Goal: Task Accomplishment & Management: Use online tool/utility

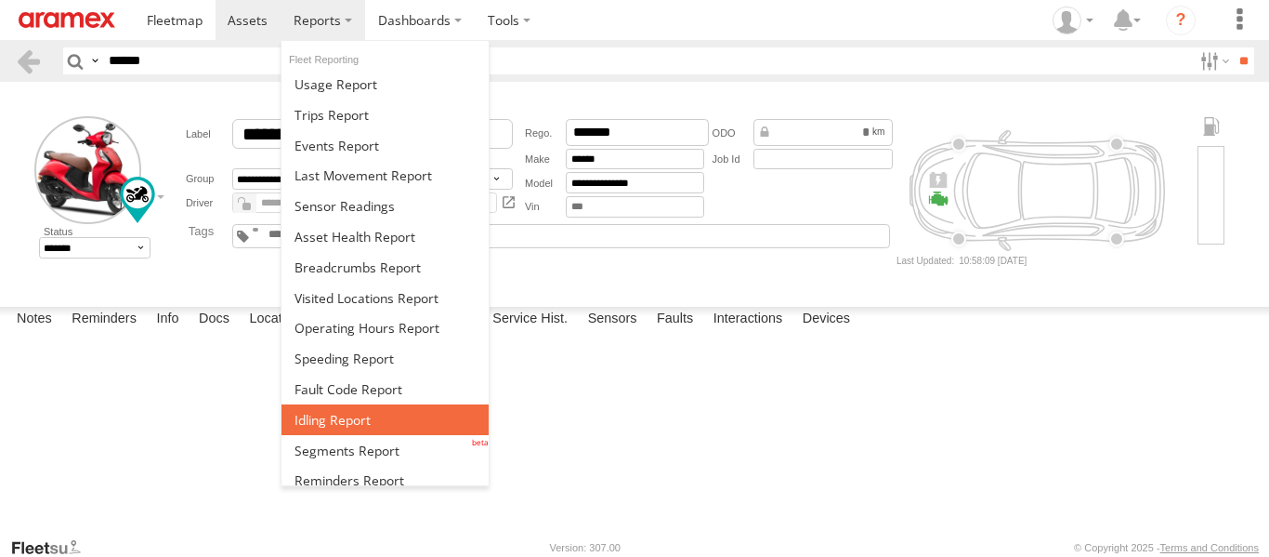
click at [397, 420] on link at bounding box center [385, 419] width 207 height 31
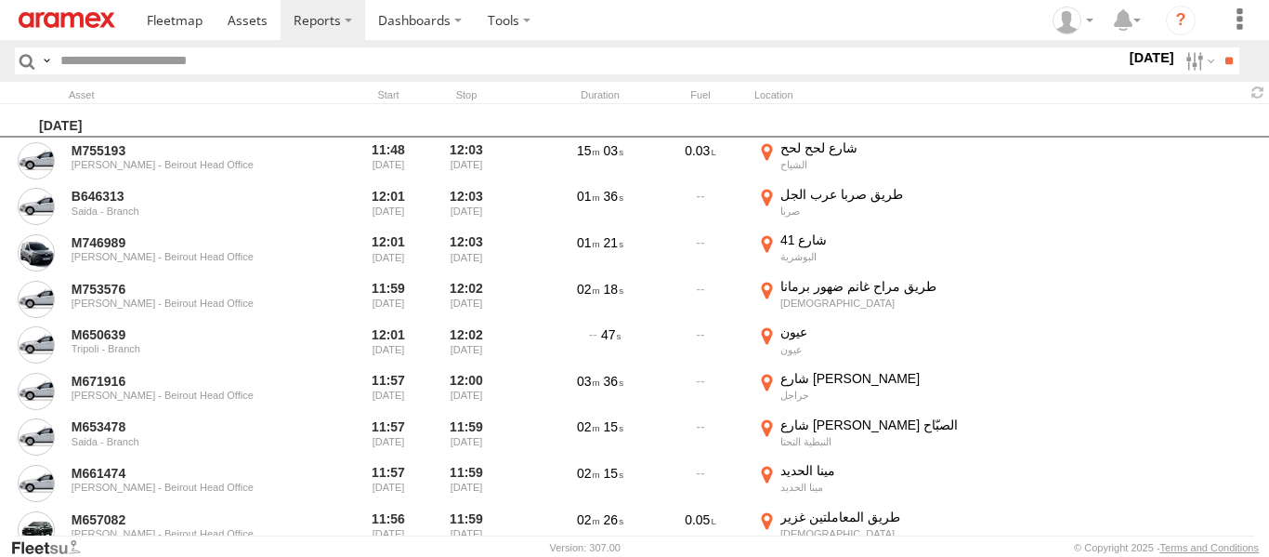
click at [1126, 61] on label "[DATE]" at bounding box center [1152, 57] width 52 height 20
click at [0, 0] on span "> 10min" at bounding box center [0, 0] width 0 height 0
click at [1218, 56] on input "**" at bounding box center [1228, 60] width 21 height 27
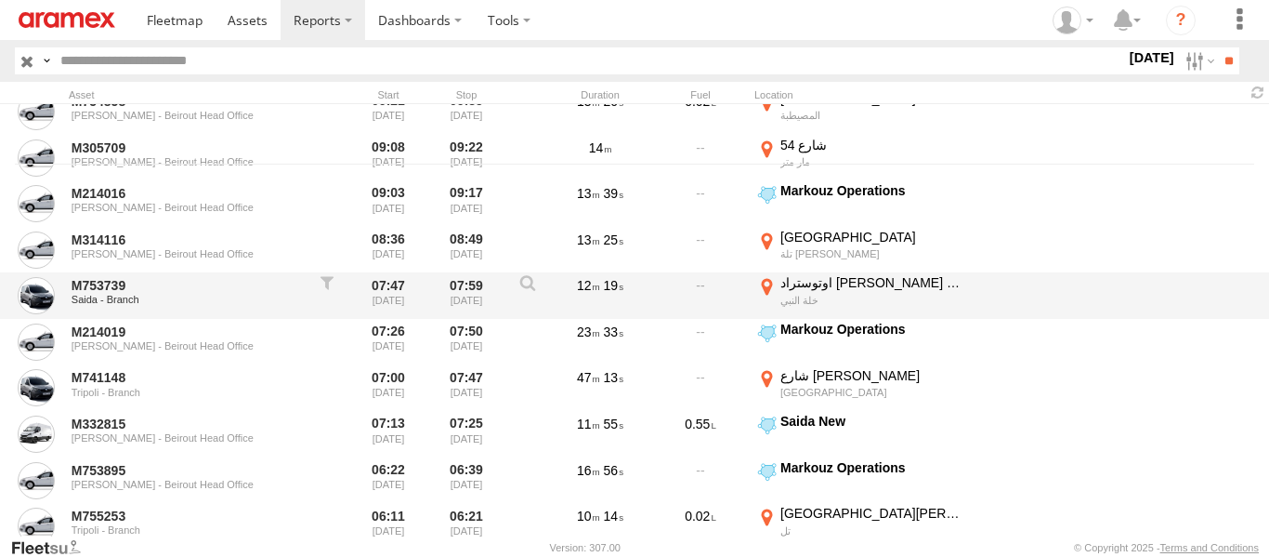
scroll to position [465, 0]
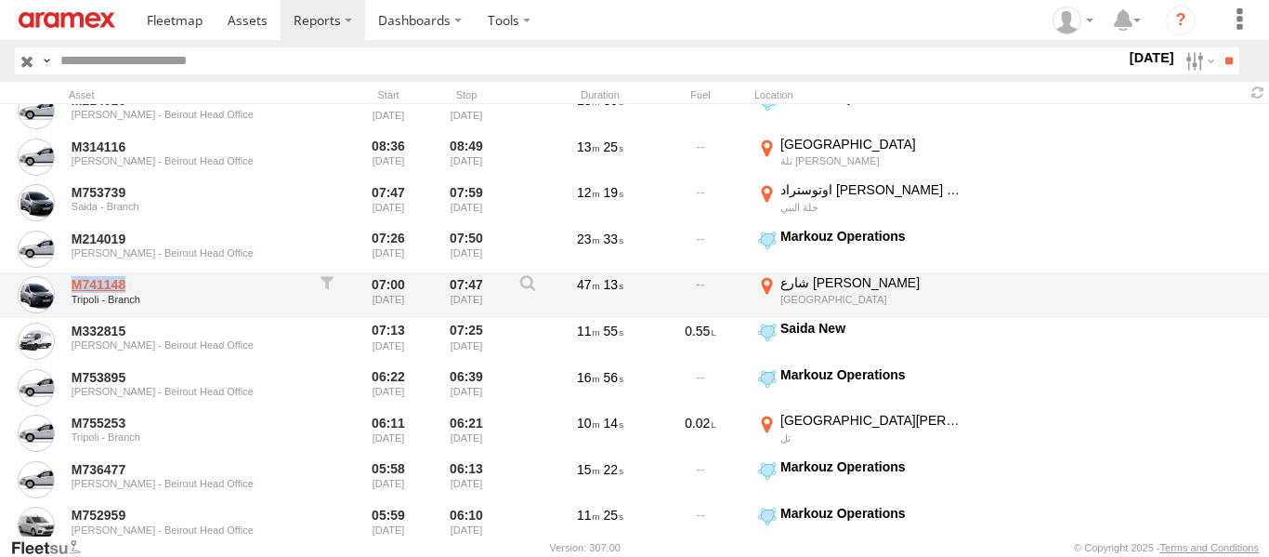
drag, startPoint x: 66, startPoint y: 281, endPoint x: 171, endPoint y: 290, distance: 105.4
click at [171, 290] on div "M741148 [GEOGRAPHIC_DATA] - Branch 07:00 [DATE] 07:47 [DATE] 47 13 [GEOGRAPHIC_…" at bounding box center [634, 295] width 1269 height 46
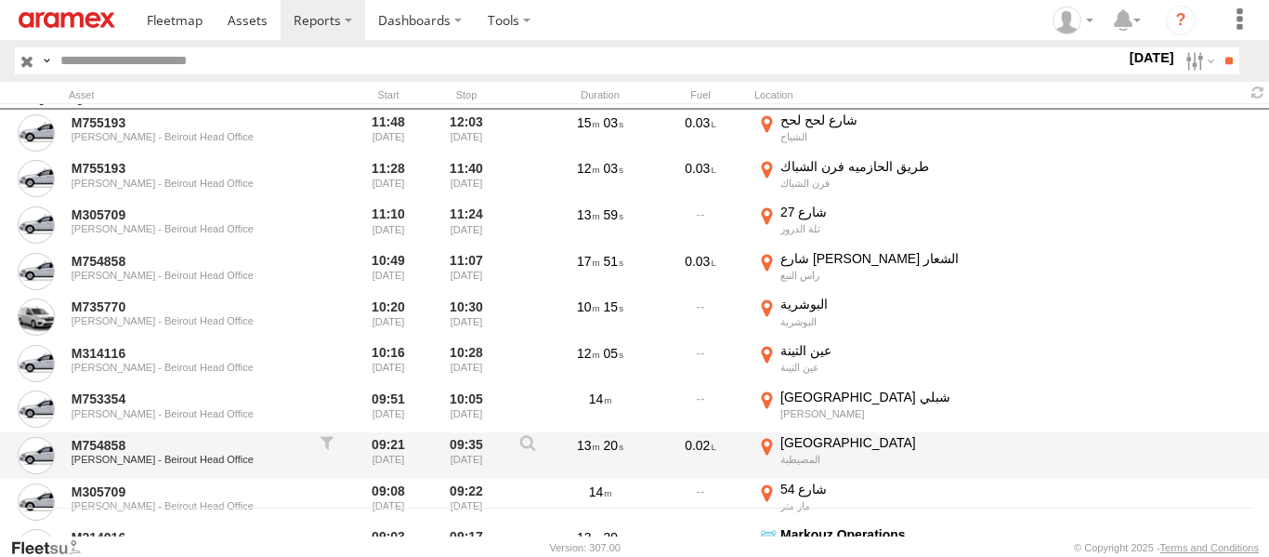
scroll to position [0, 0]
